Goal: Task Accomplishment & Management: Manage account settings

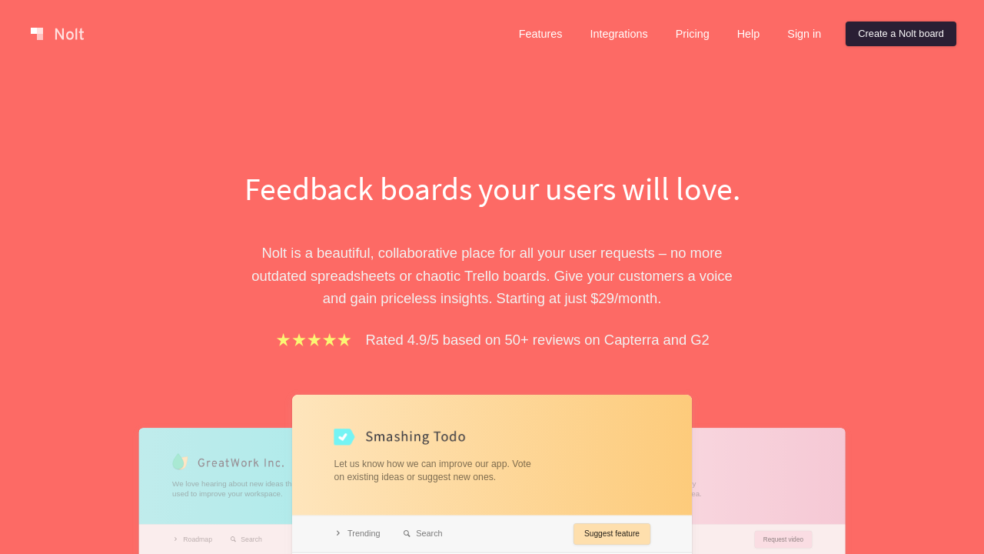
click at [898, 34] on link "Create a Nolt board" at bounding box center [901, 34] width 111 height 25
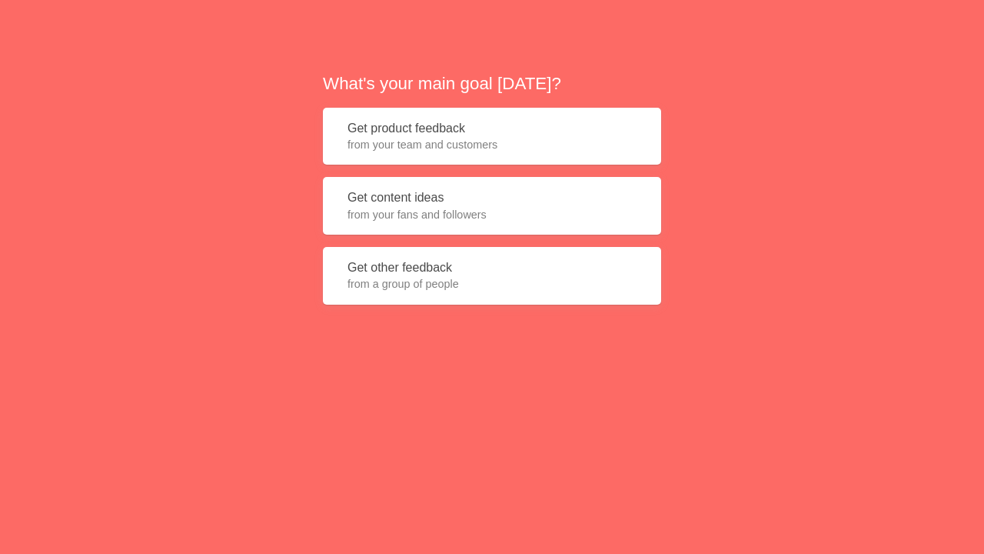
click at [492, 136] on button "Get product feedback from your team and customers" at bounding box center [492, 137] width 338 height 58
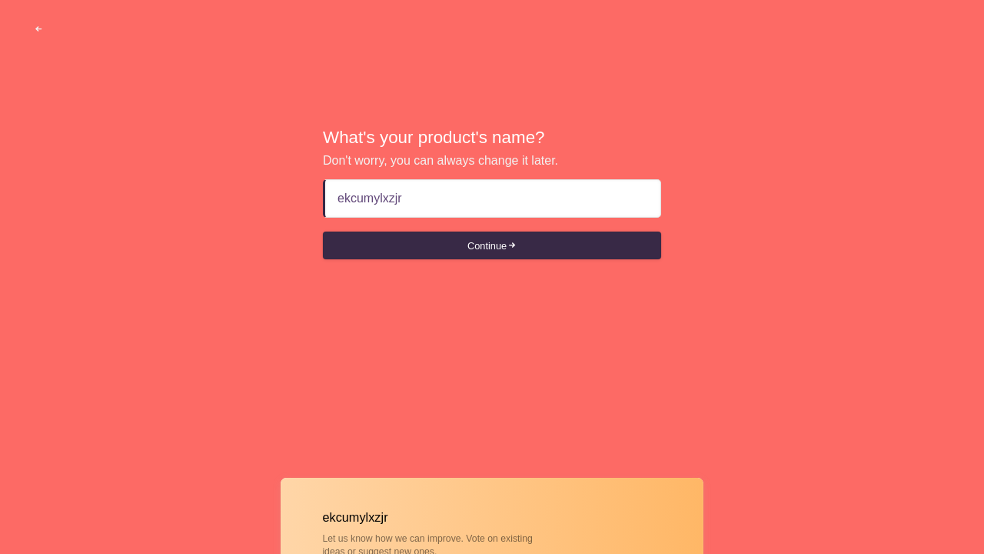
click at [492, 245] on button "Continue" at bounding box center [492, 245] width 338 height 28
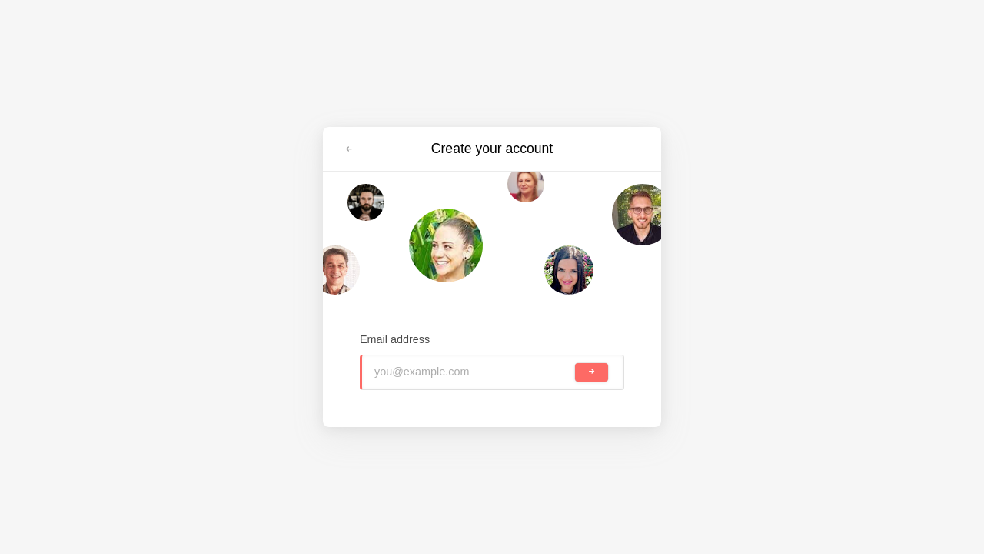
type input "[PERSON_NAME][EMAIL_ADDRESS][DOMAIN_NAME]"
click at [591, 371] on span "submit" at bounding box center [591, 371] width 8 height 8
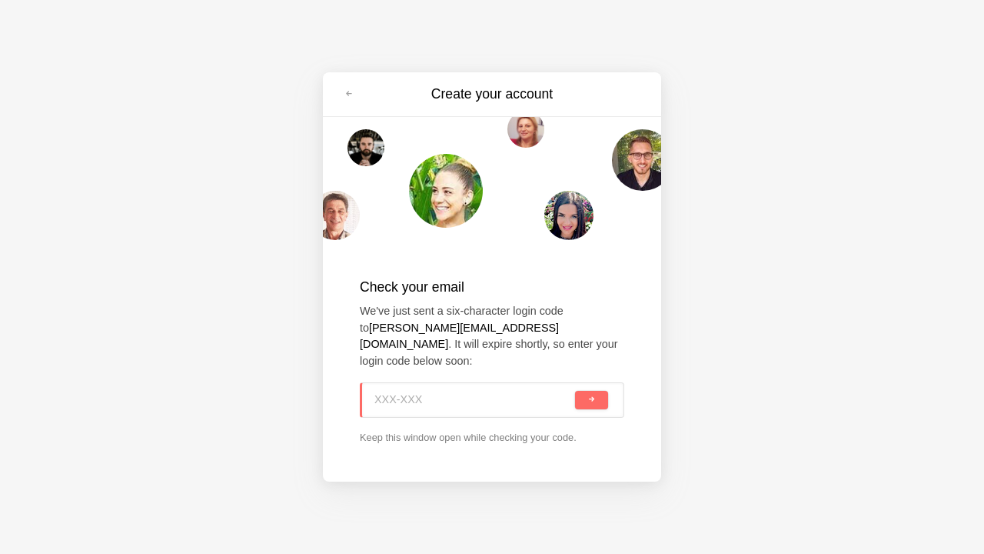
type input "R7H-ERE"
click at [591, 399] on span "submit" at bounding box center [591, 399] width 8 height 8
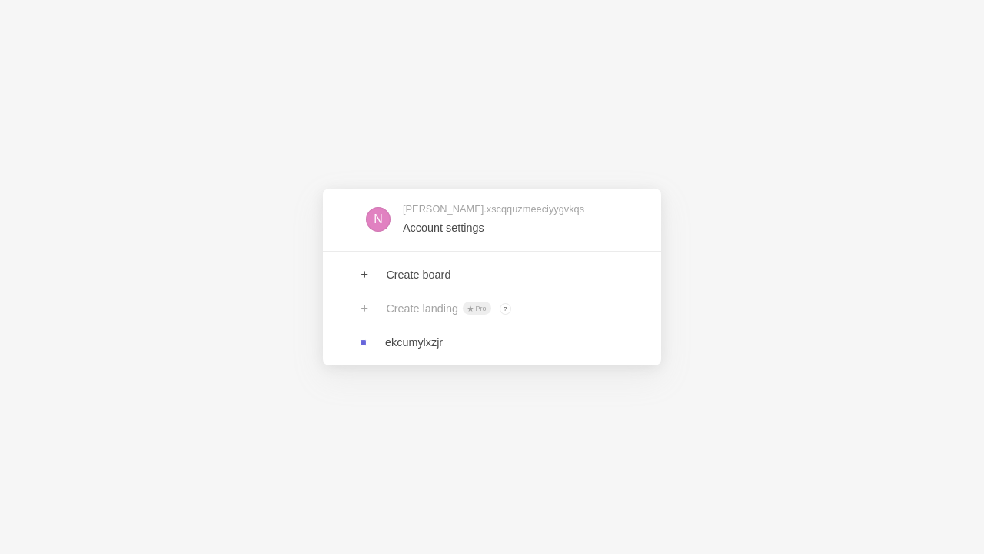
click at [492, 219] on link at bounding box center [492, 219] width 338 height 50
